Goal: Find specific fact: Find contact information

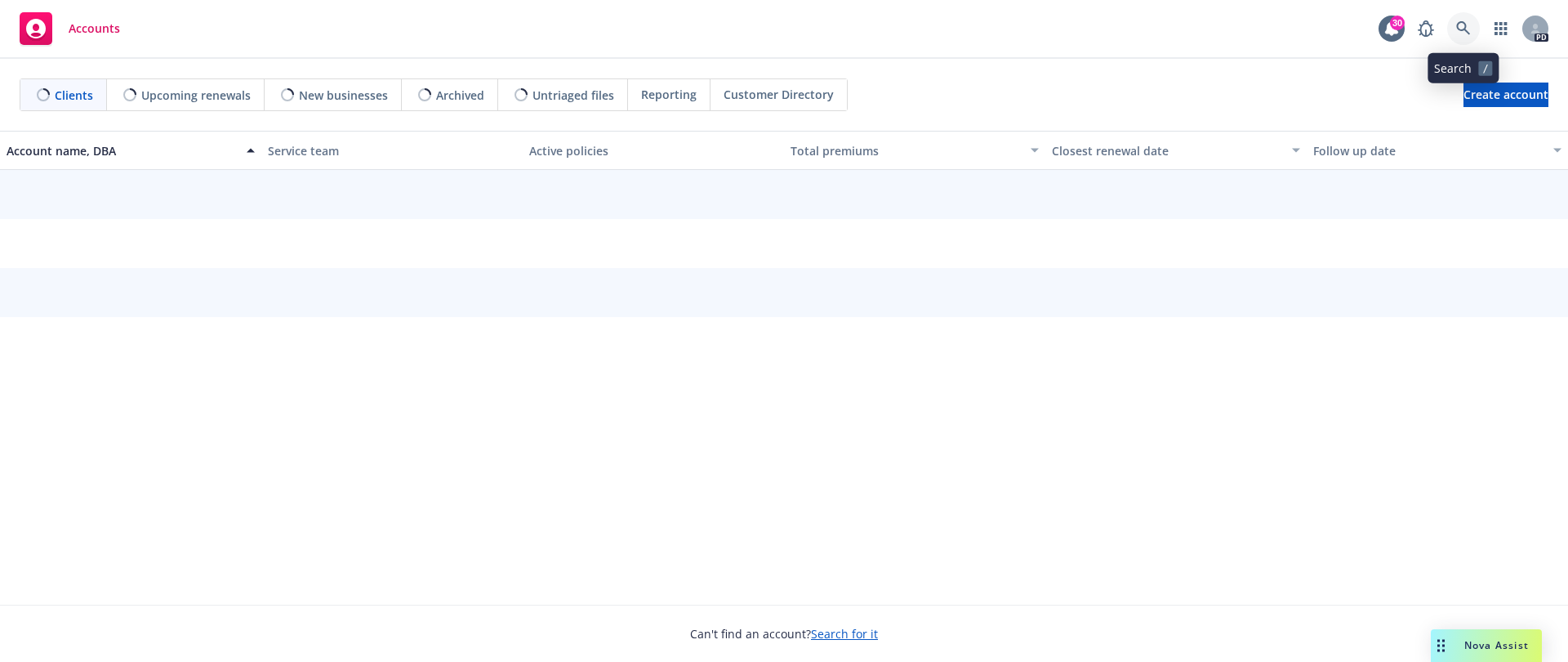
click at [1462, 30] on icon at bounding box center [1463, 28] width 13 height 13
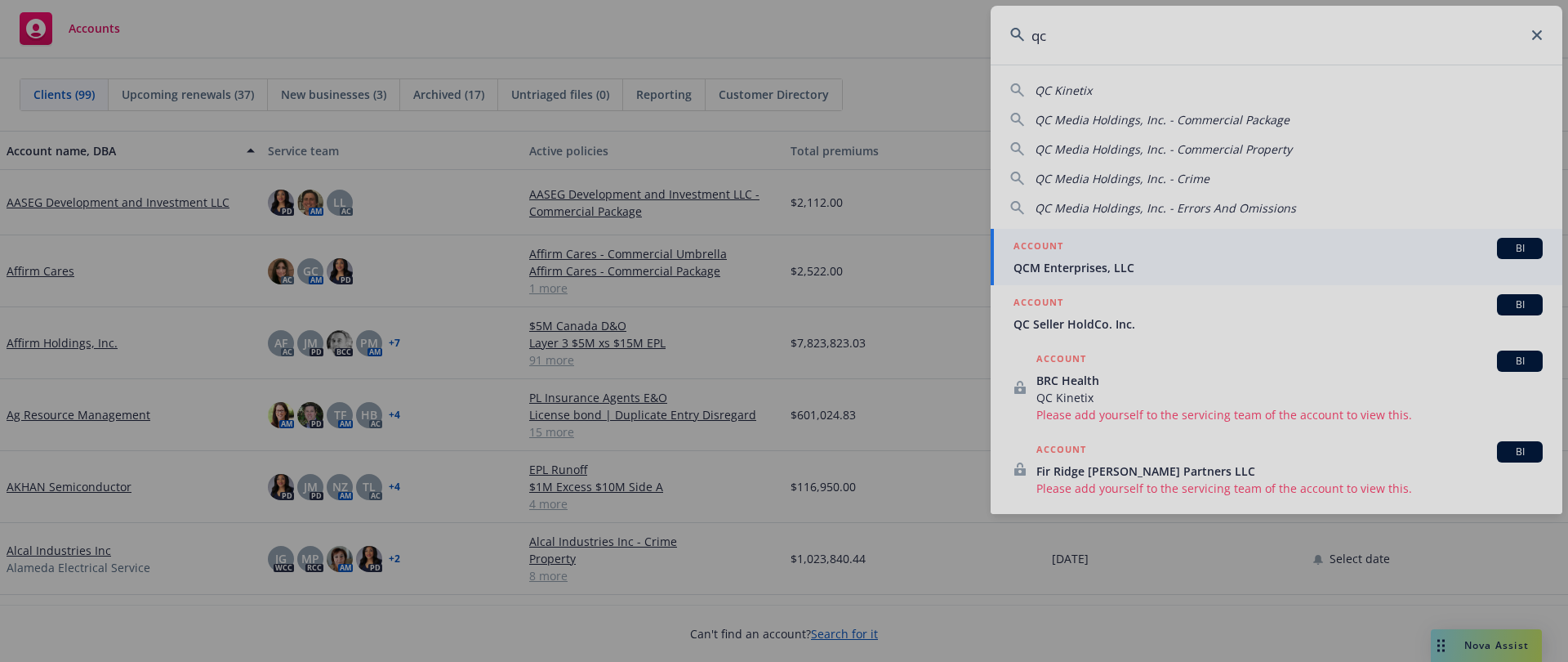
type input "qc"
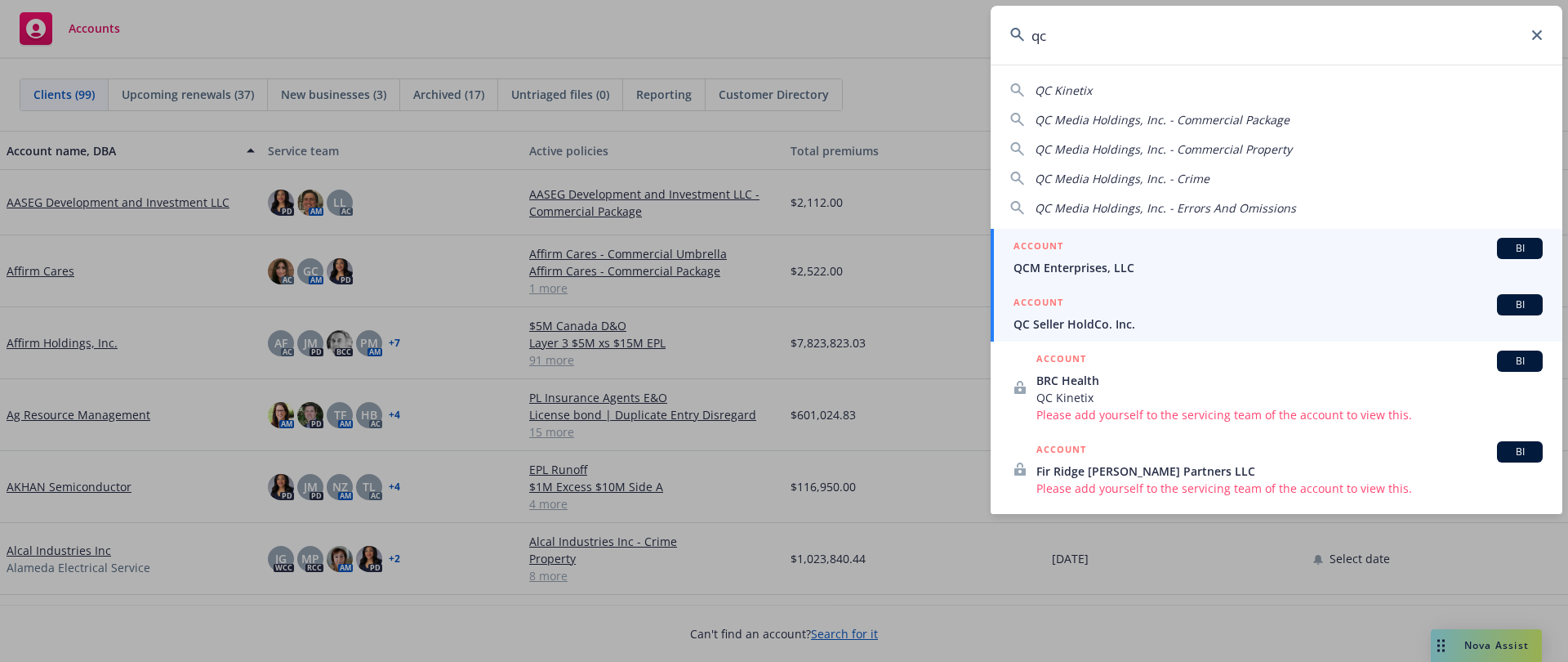
click at [1103, 318] on span "QC Seller HoldCo. Inc." at bounding box center [1278, 324] width 529 height 17
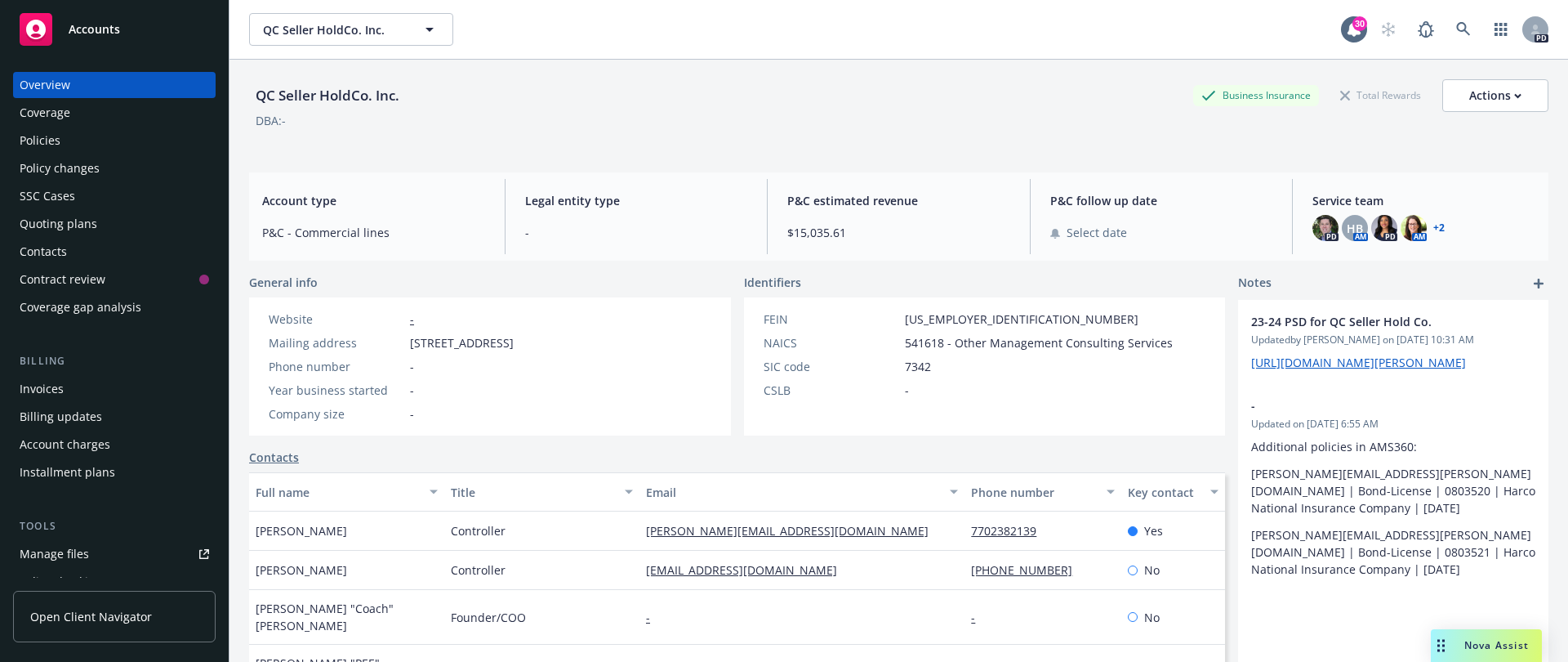
drag, startPoint x: 659, startPoint y: 348, endPoint x: 412, endPoint y: 344, distance: 247.0
click at [412, 344] on div "Website - Mailing address [STREET_ADDRESS] Phone number - Year business started…" at bounding box center [391, 366] width 284 height 138
copy span "[STREET_ADDRESS]"
